Goal: Find specific page/section: Find specific page/section

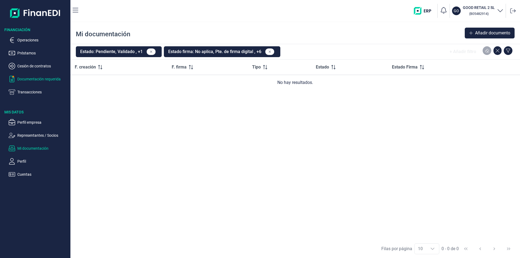
click at [47, 79] on p "Documentación requerida" at bounding box center [42, 79] width 51 height 7
